Goal: Information Seeking & Learning: Learn about a topic

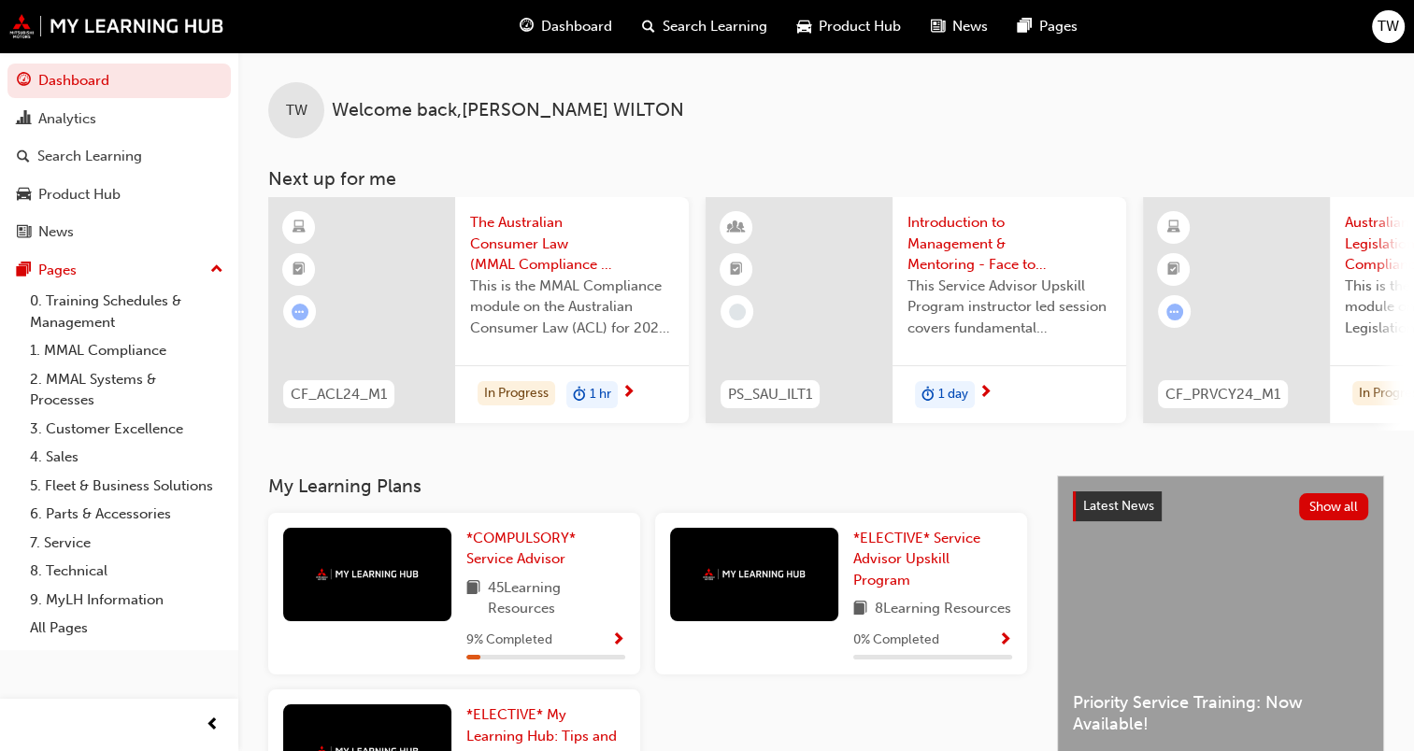
click at [507, 243] on span "The Australian Consumer Law (MMAL Compliance - 2024)" at bounding box center [572, 244] width 204 height 64
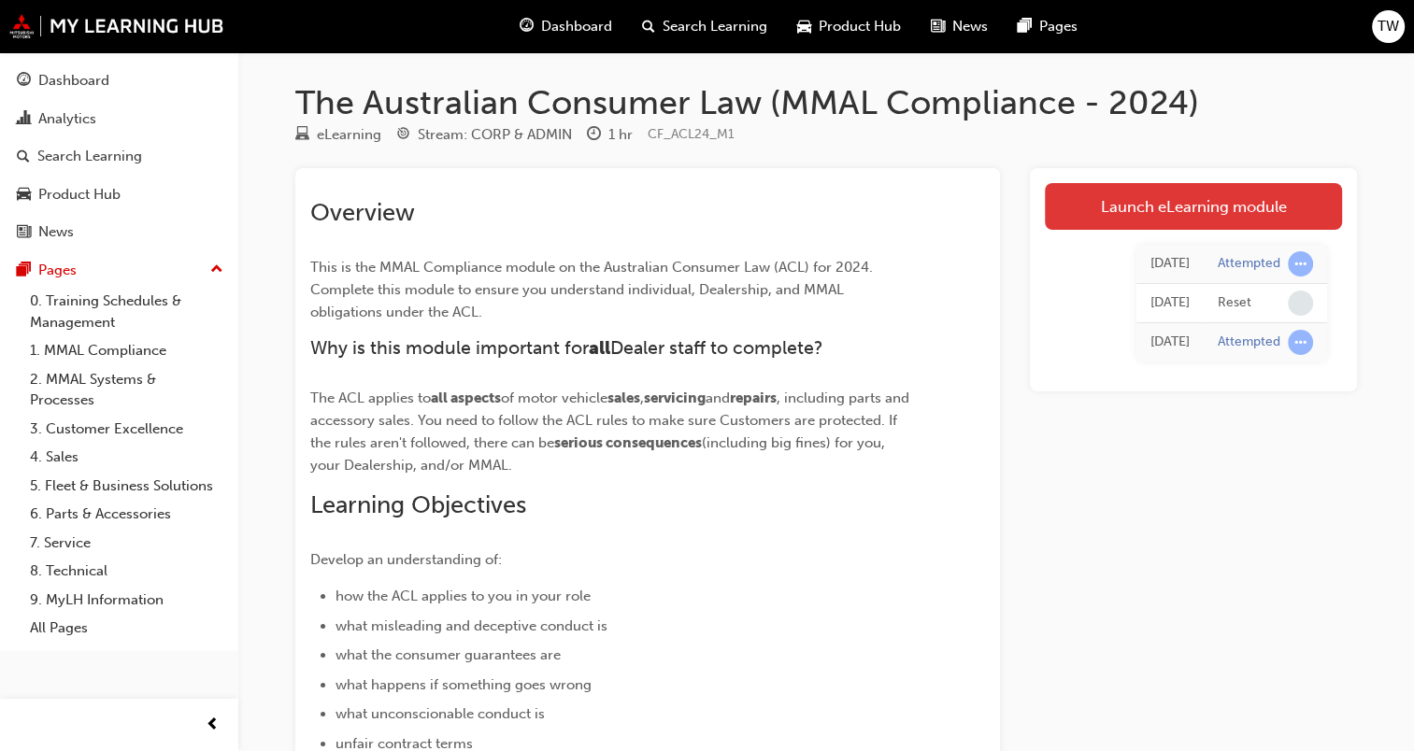
click at [1189, 195] on link "Launch eLearning module" at bounding box center [1193, 206] width 297 height 47
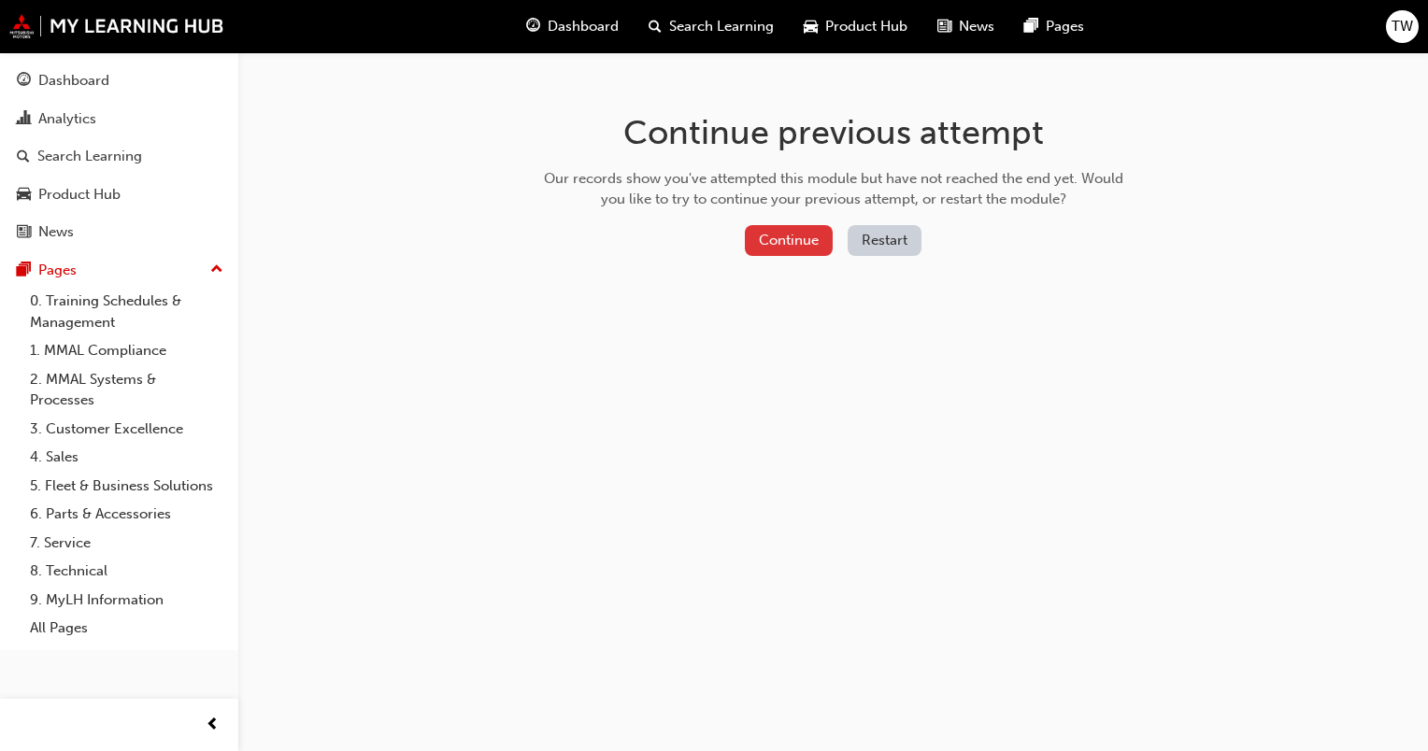
click at [766, 239] on button "Continue" at bounding box center [789, 240] width 88 height 31
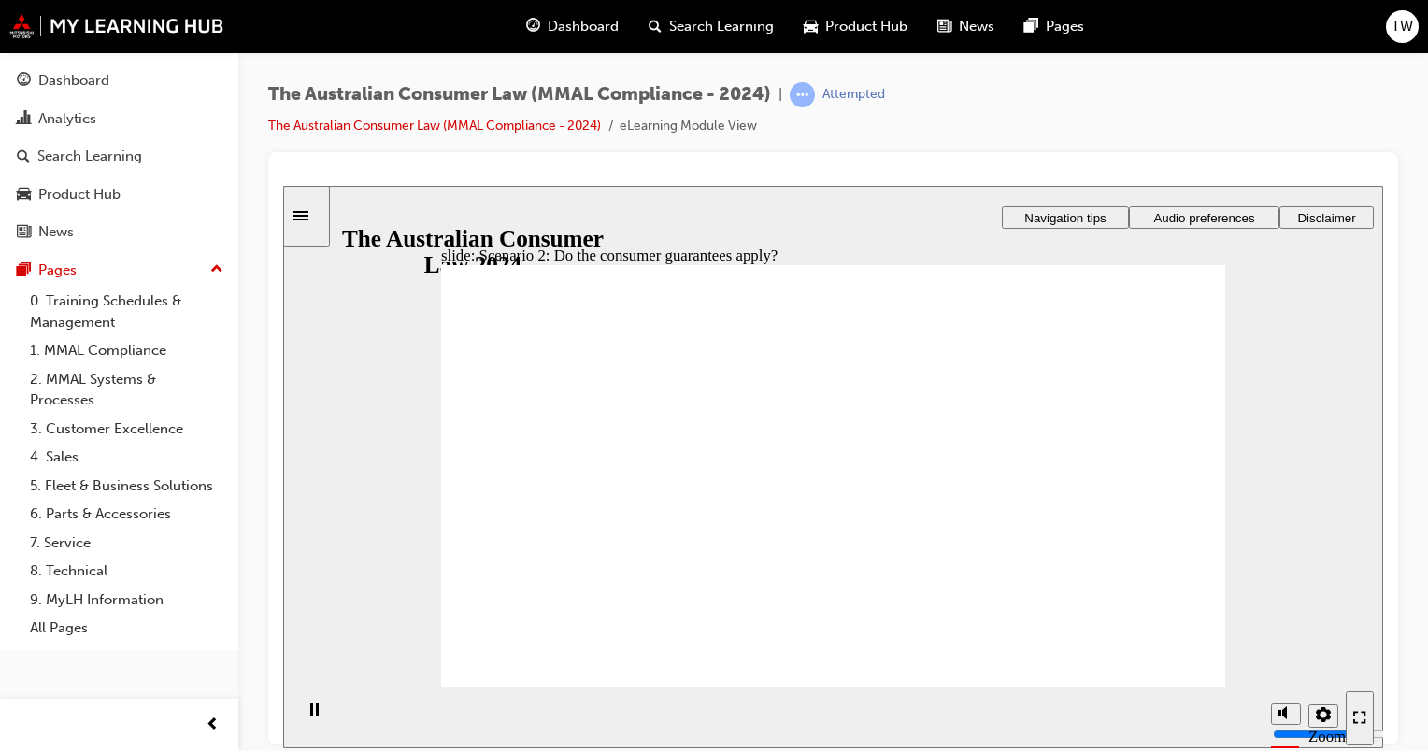
drag, startPoint x: 908, startPoint y: 458, endPoint x: 897, endPoint y: 464, distance: 13.0
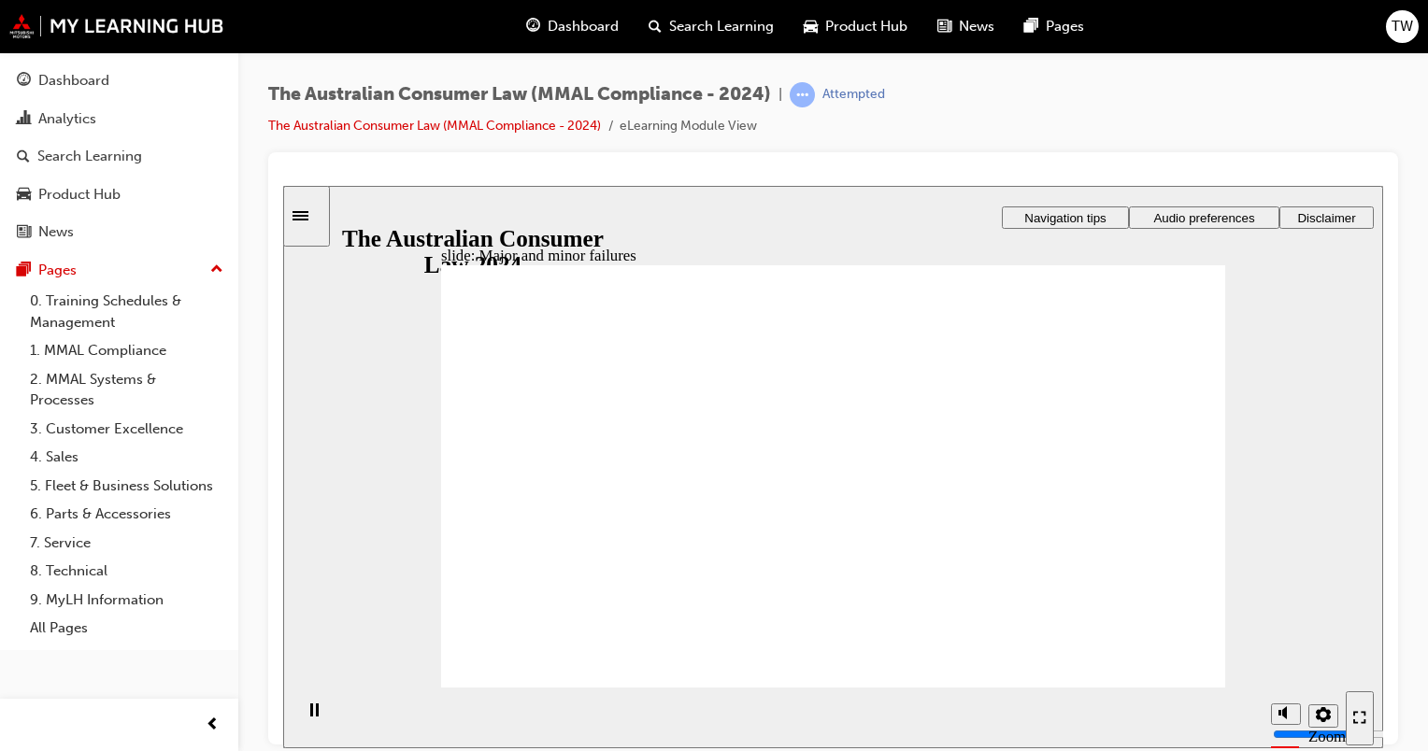
drag, startPoint x: 851, startPoint y: 377, endPoint x: 1098, endPoint y: 548, distance: 300.2
drag, startPoint x: 842, startPoint y: 405, endPoint x: 596, endPoint y: 544, distance: 282.5
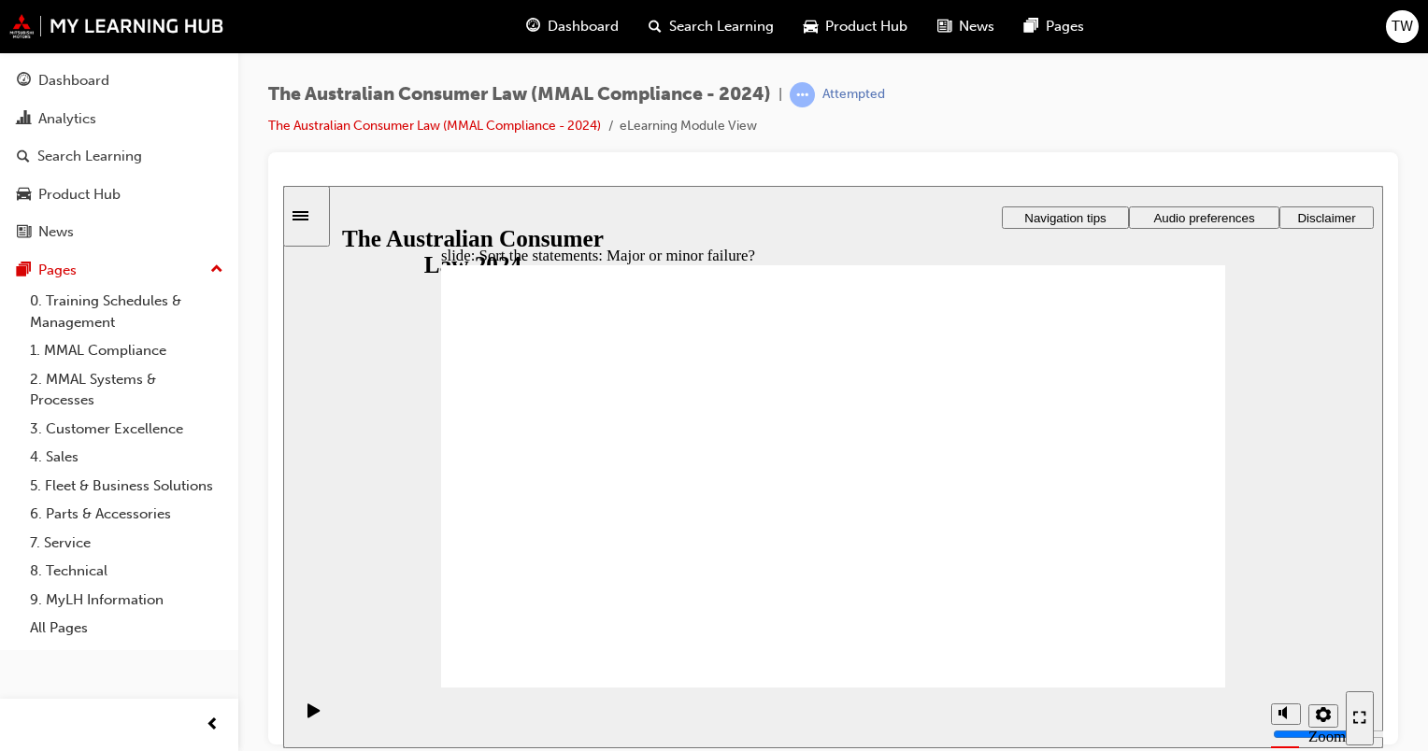
drag, startPoint x: 843, startPoint y: 394, endPoint x: 1081, endPoint y: 551, distance: 285.4
drag, startPoint x: 843, startPoint y: 411, endPoint x: 635, endPoint y: 557, distance: 254.3
drag, startPoint x: 867, startPoint y: 380, endPoint x: 647, endPoint y: 540, distance: 272.4
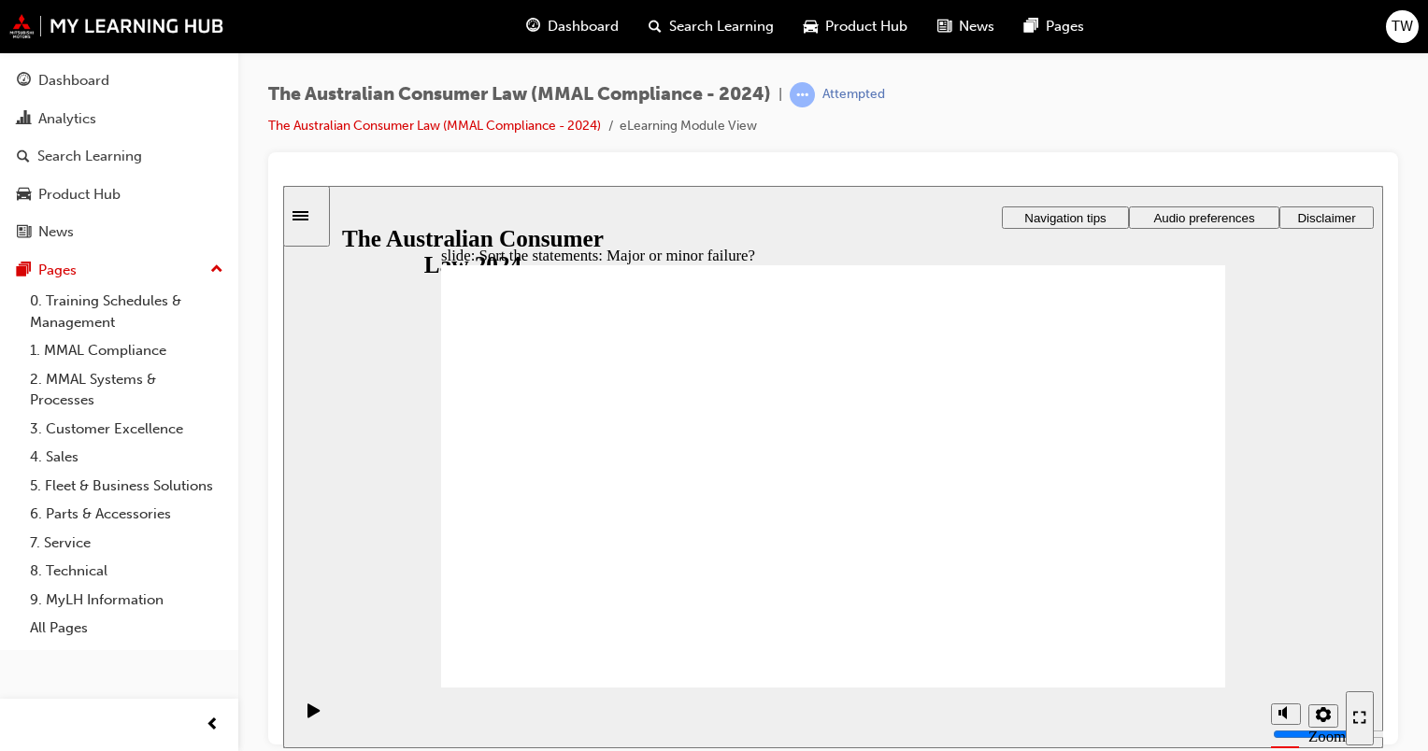
drag, startPoint x: 835, startPoint y: 393, endPoint x: 1073, endPoint y: 546, distance: 282.8
drag, startPoint x: 1073, startPoint y: 544, endPoint x: 627, endPoint y: 542, distance: 445.8
